Goal: Task Accomplishment & Management: Manage account settings

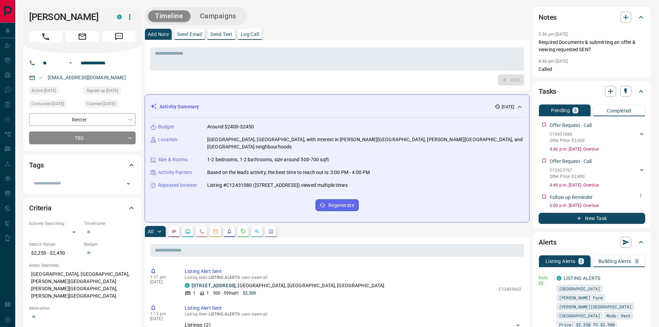
click at [640, 193] on icon "button" at bounding box center [641, 196] width 6 height 6
click at [635, 206] on li "Edit" at bounding box center [629, 208] width 30 height 10
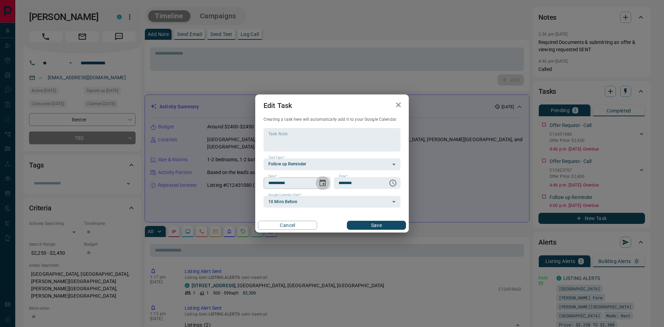
click at [324, 184] on icon "Choose date, selected date is Oct 14, 2025" at bounding box center [323, 182] width 6 height 7
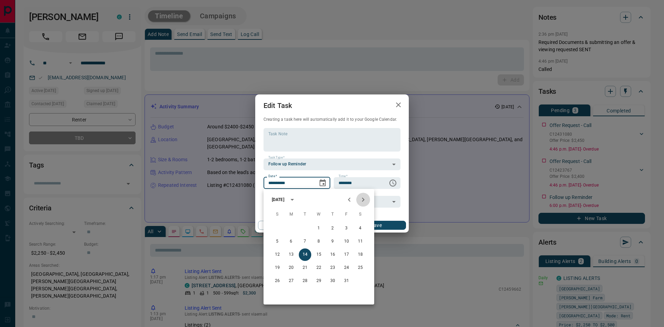
click at [360, 203] on icon "Next month" at bounding box center [363, 199] width 8 height 8
click at [317, 253] on button "12" at bounding box center [319, 254] width 12 height 12
type input "**********"
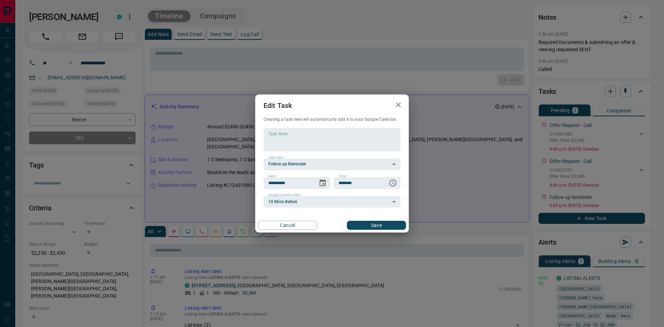
click at [368, 224] on button "Save" at bounding box center [376, 225] width 59 height 9
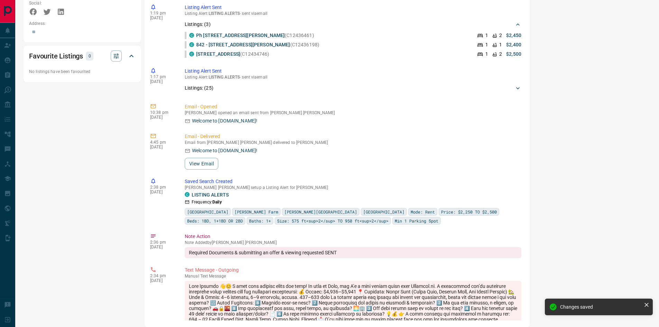
scroll to position [553, 0]
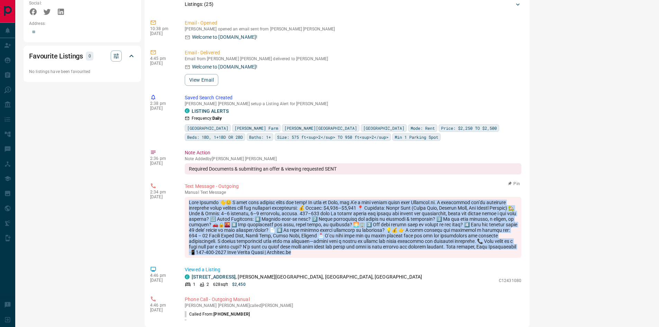
drag, startPoint x: 190, startPoint y: 196, endPoint x: 421, endPoint y: 238, distance: 235.1
click at [444, 254] on div at bounding box center [353, 227] width 336 height 61
copy div "Lore Ipsumdo 👋😊 S amet cons adipisc elits doe temp! In utla et Dolo, mag A’e a …"
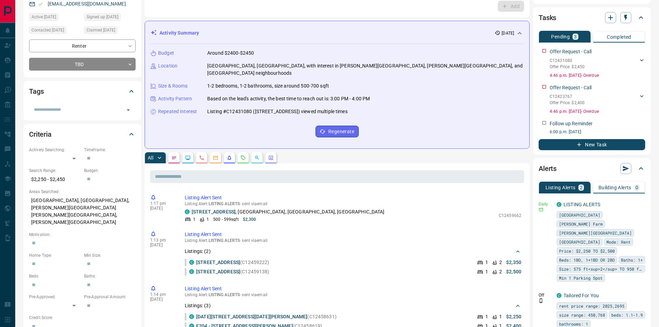
scroll to position [0, 0]
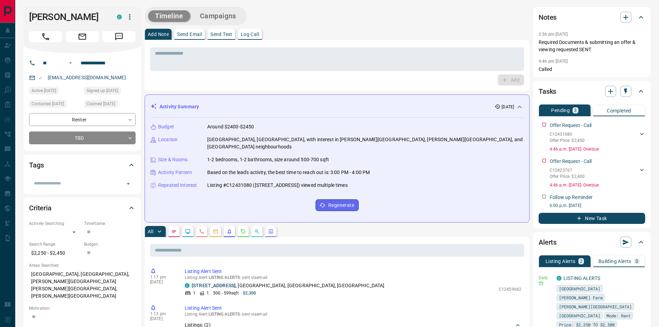
click at [222, 36] on p "Send Text" at bounding box center [221, 34] width 22 height 5
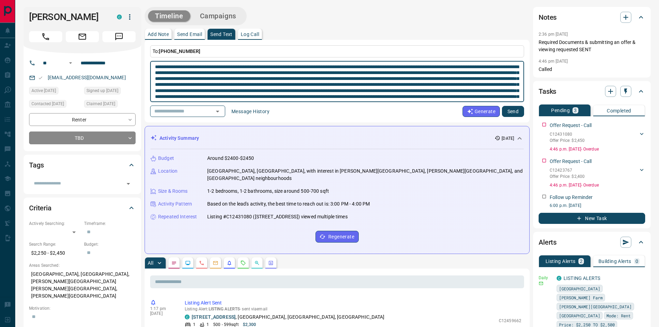
type textarea "**********"
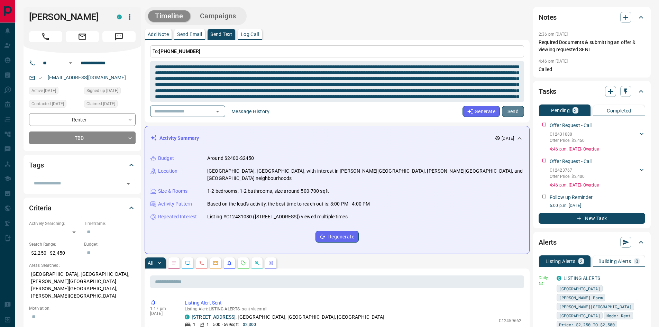
click at [510, 111] on button "Send" at bounding box center [513, 111] width 22 height 11
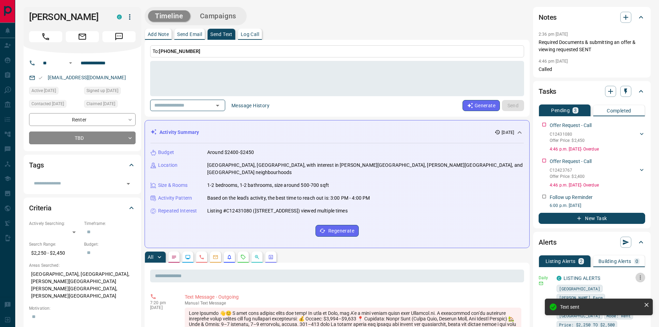
click at [640, 277] on icon "button" at bounding box center [640, 277] width 1 height 4
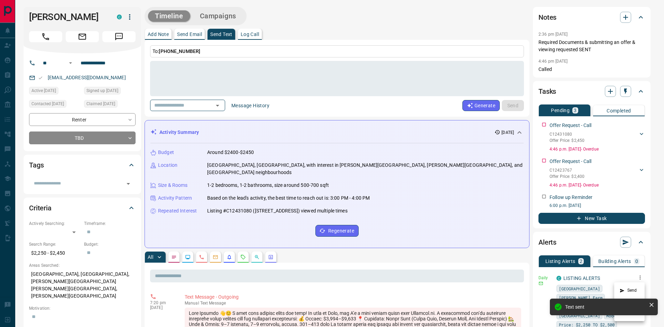
click at [656, 211] on div at bounding box center [332, 163] width 664 height 327
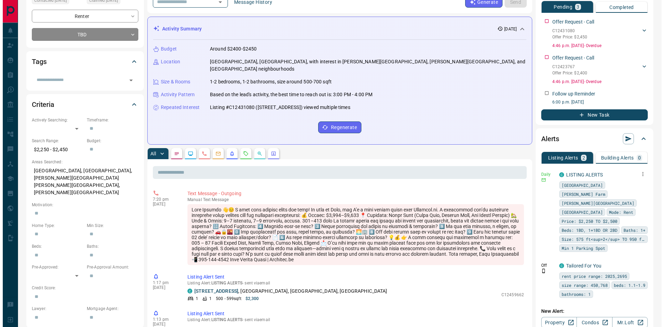
scroll to position [104, 0]
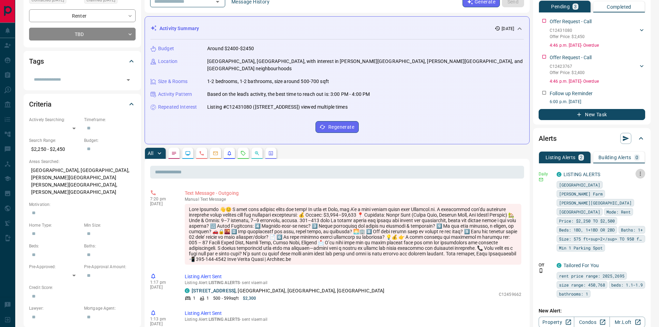
click at [640, 173] on icon "button" at bounding box center [640, 173] width 6 height 6
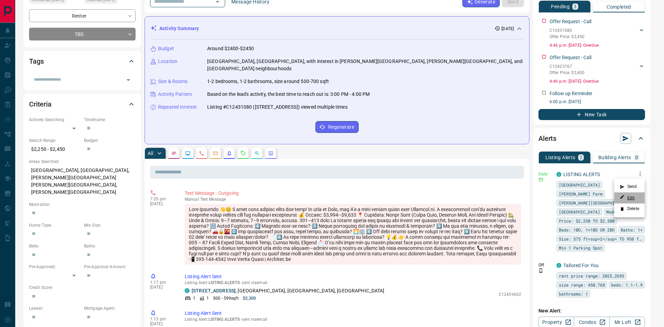
click at [630, 199] on link "Edit" at bounding box center [627, 197] width 15 height 7
